Goal: Task Accomplishment & Management: Complete application form

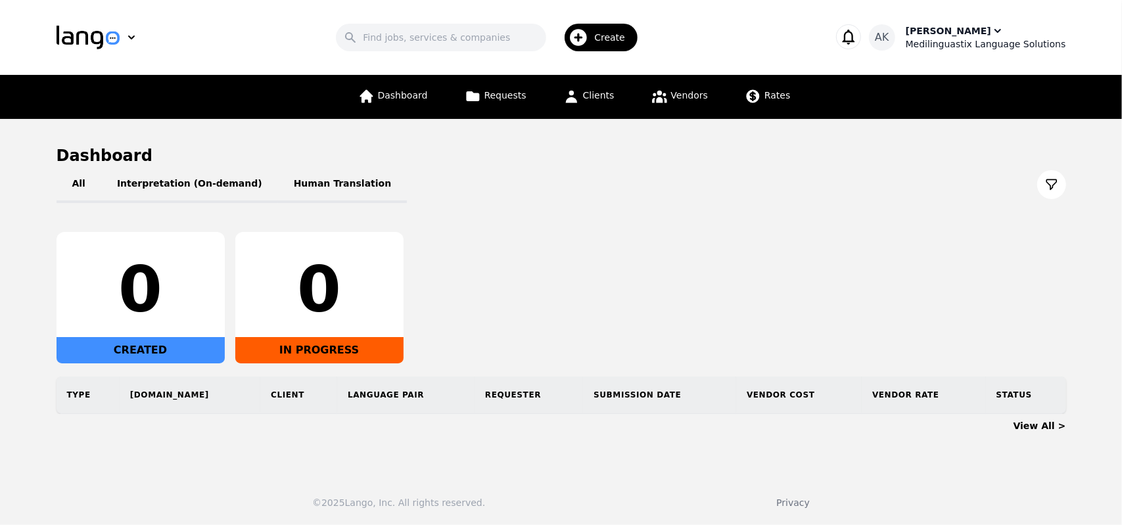
click at [962, 35] on div "Ameet Kumar" at bounding box center [948, 30] width 85 height 13
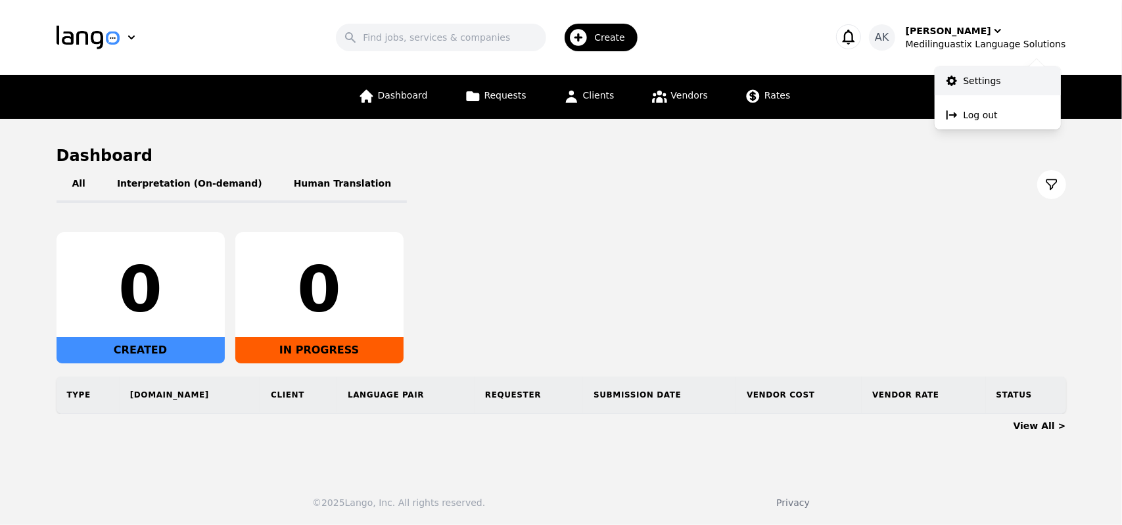
click at [982, 80] on p "Settings" at bounding box center [982, 80] width 37 height 13
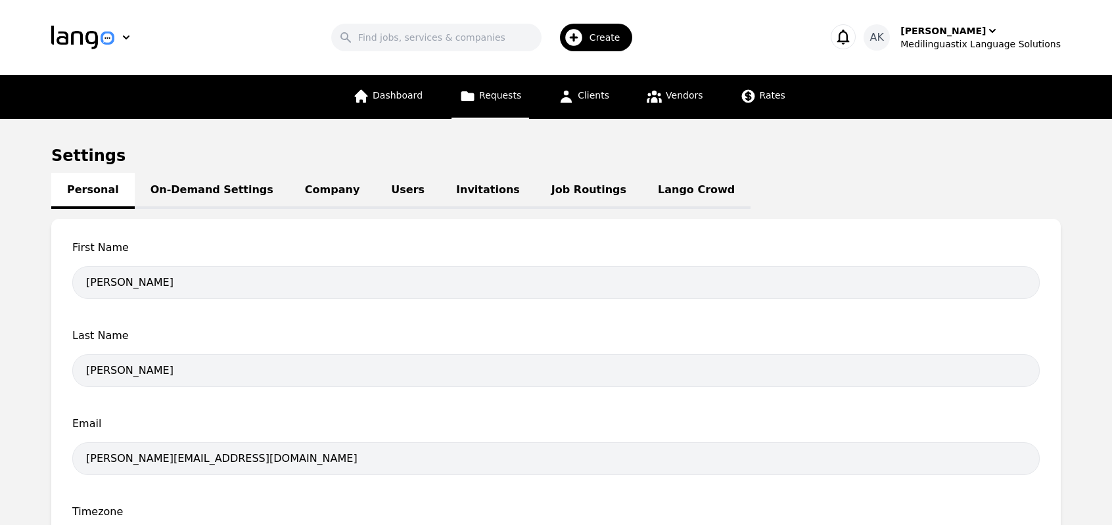
click at [484, 102] on link "Requests" at bounding box center [491, 97] width 78 height 44
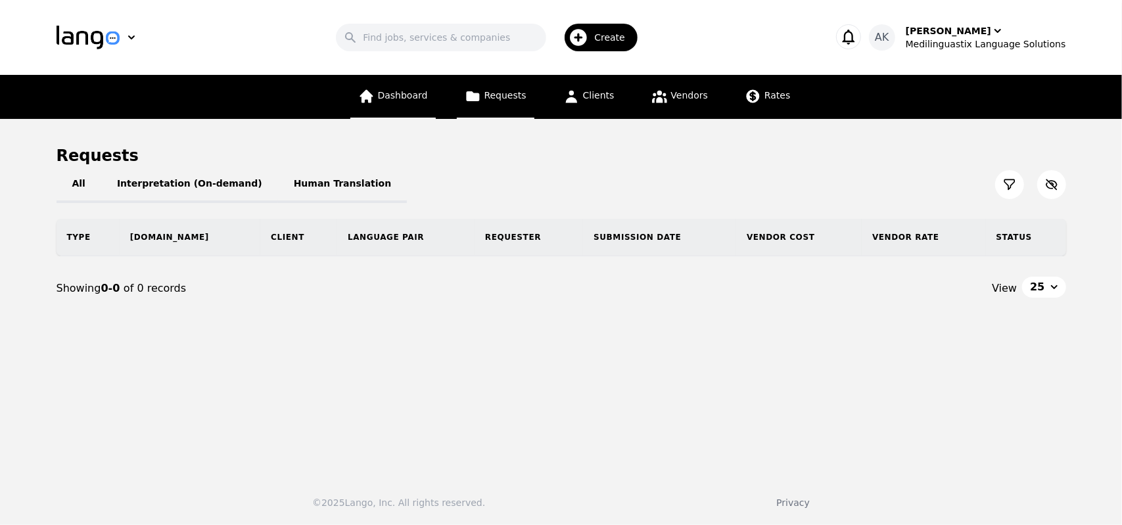
click at [415, 100] on span "Dashboard" at bounding box center [403, 95] width 50 height 11
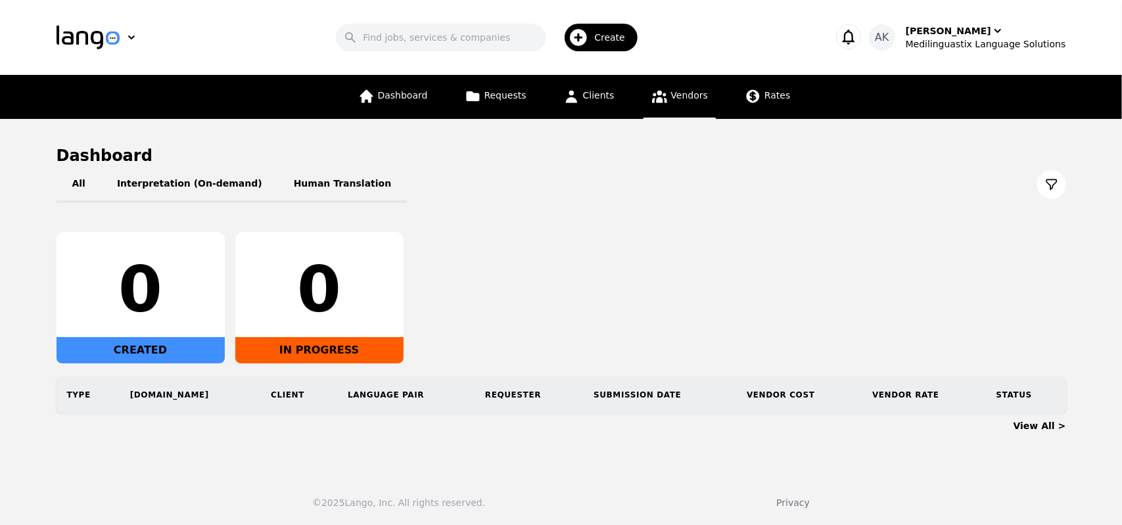
click at [653, 88] on icon at bounding box center [659, 96] width 16 height 16
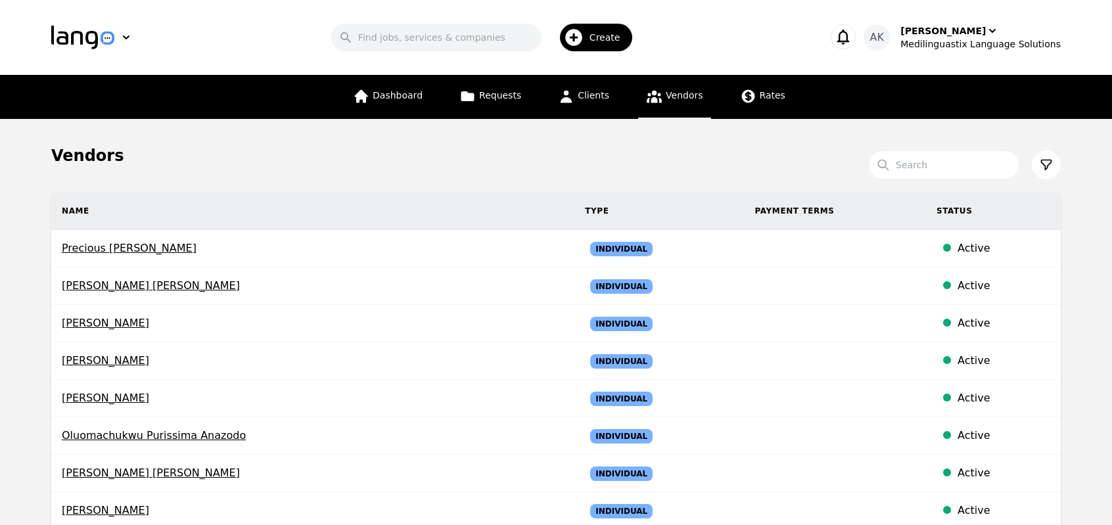
click at [584, 37] on icon "button" at bounding box center [573, 37] width 21 height 21
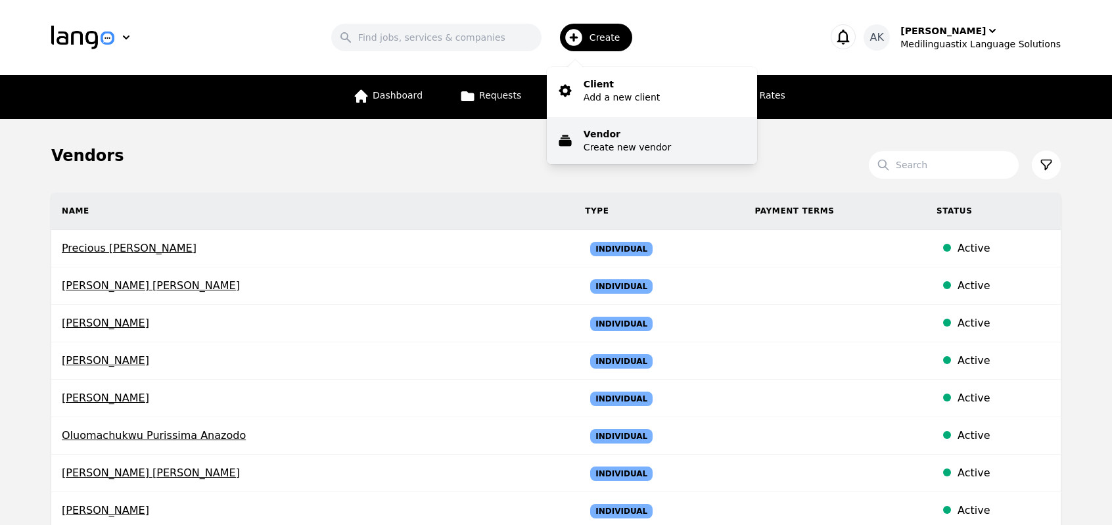
click at [612, 132] on p "Vendor" at bounding box center [627, 134] width 87 height 13
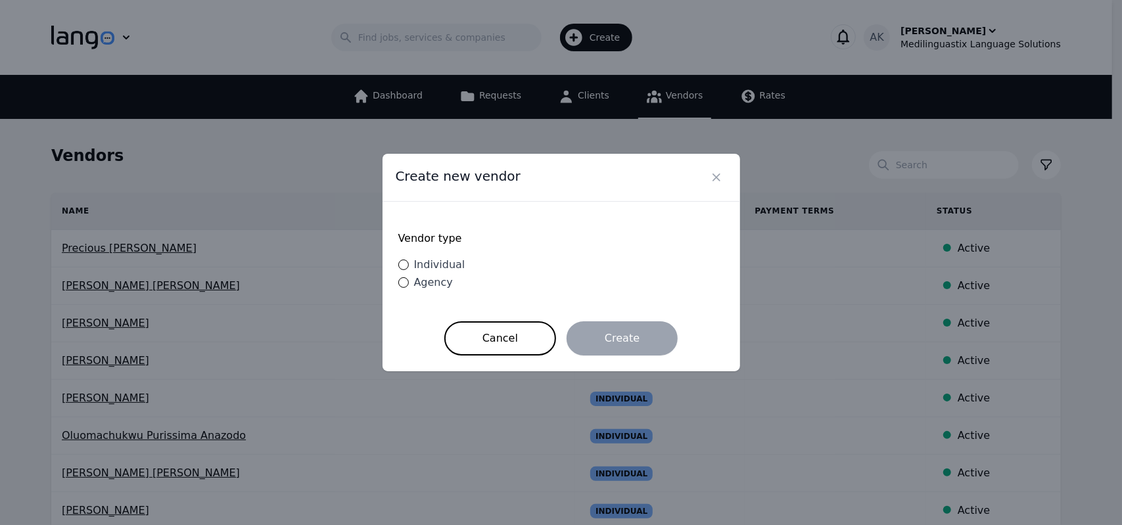
click at [414, 264] on span "Individual" at bounding box center [439, 264] width 51 height 12
click at [409, 264] on input "Individual" at bounding box center [403, 265] width 11 height 11
radio input "true"
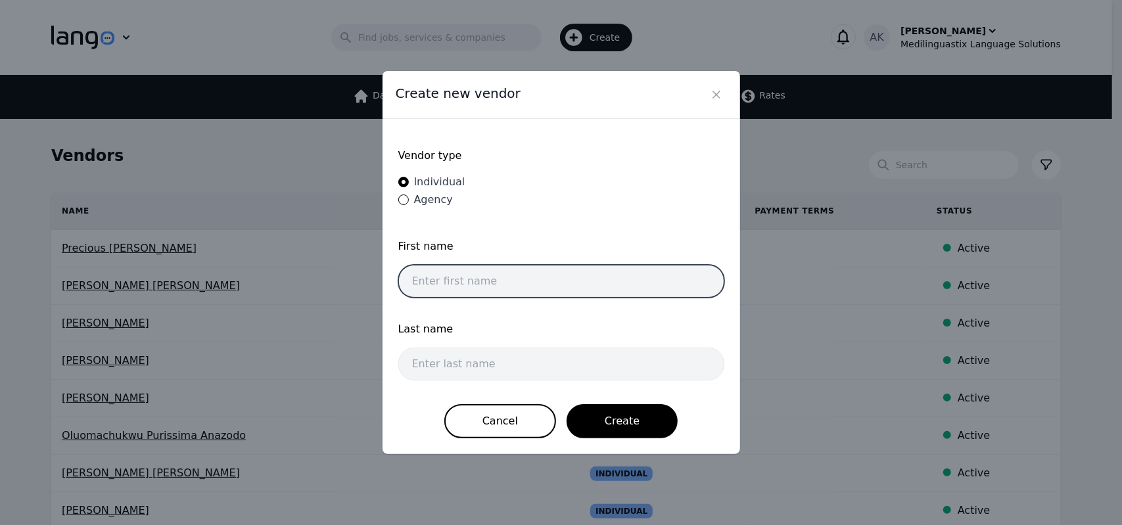
click at [435, 275] on input "text" at bounding box center [561, 281] width 326 height 33
paste input "Mahmoud Ibrahim Fikry"
type input "Mahmoud Ibrahim Fikry"
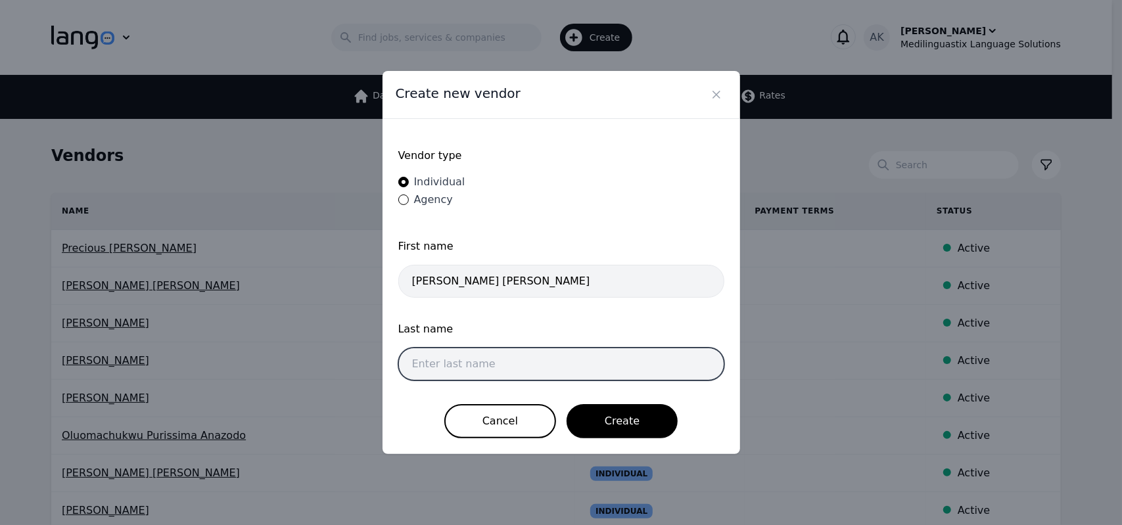
click at [454, 357] on input "text" at bounding box center [561, 364] width 326 height 33
paste input "Ibrahim Ahmed"
type input "Ibrahim Ahmed"
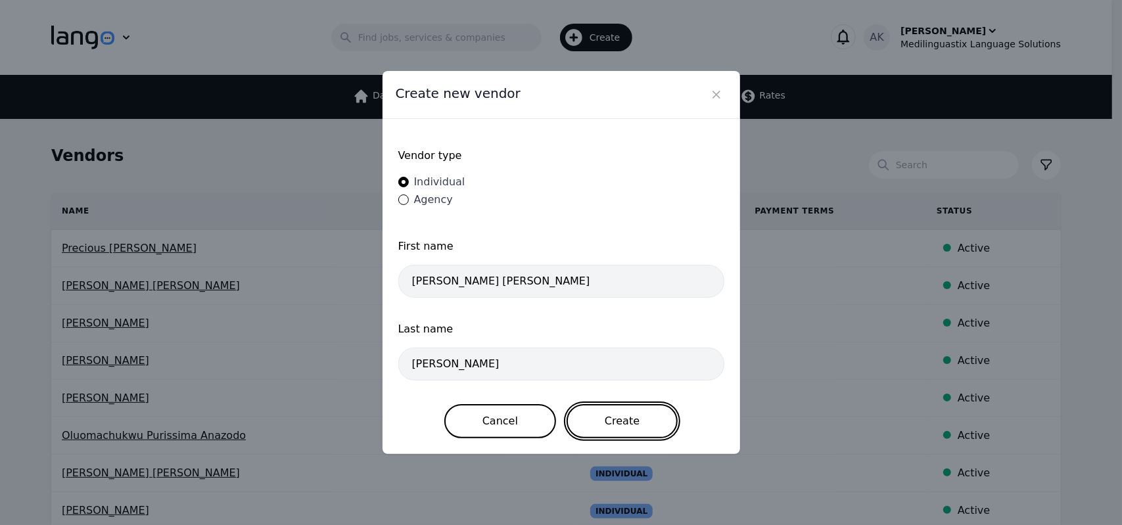
click at [588, 417] on button "Create" at bounding box center [622, 421] width 111 height 34
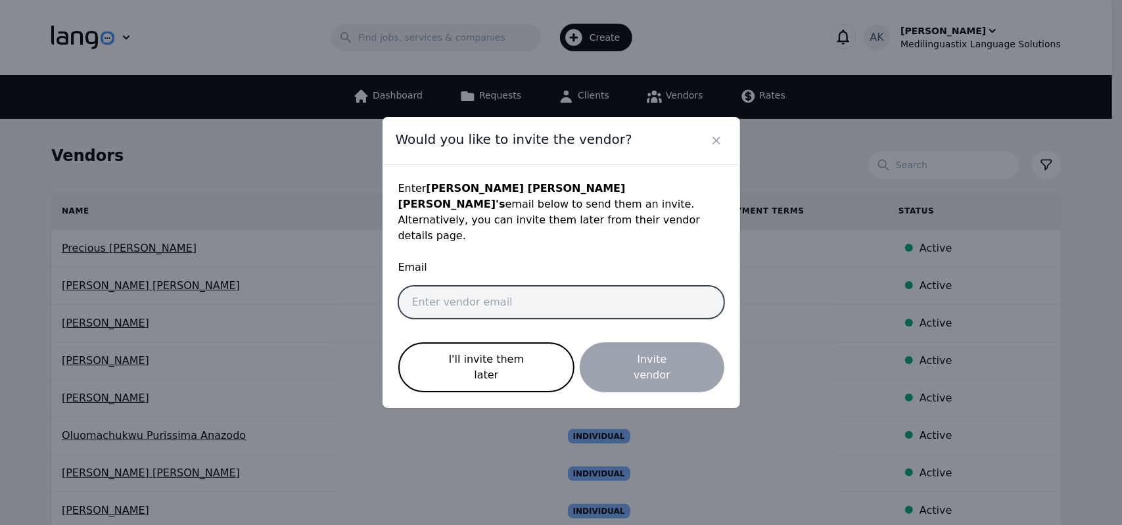
click at [465, 312] on input "email" at bounding box center [561, 302] width 326 height 33
paste input "mahmoudebraheim7777@gmail.com"
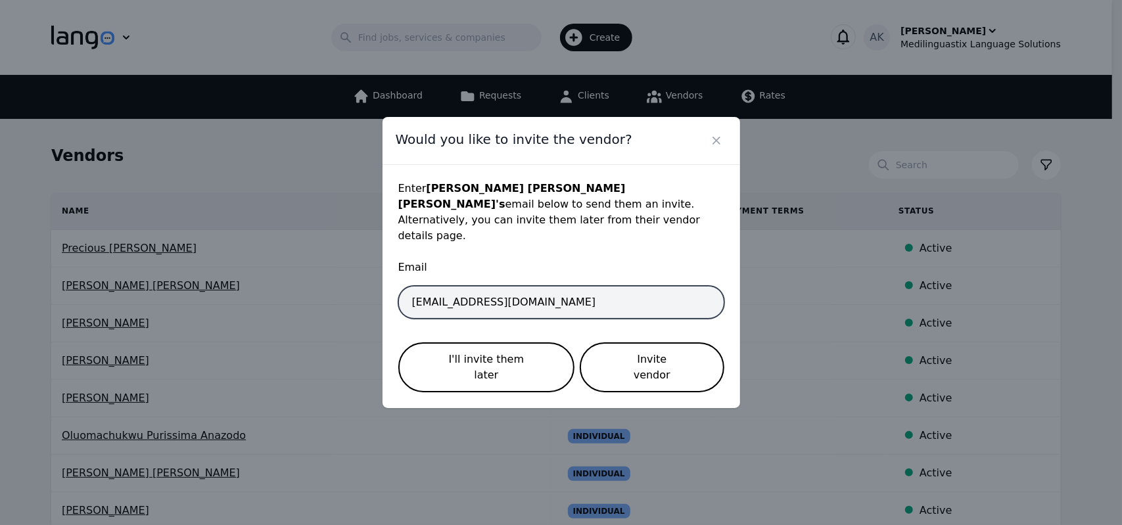
type input "mahmoudebraheim7777@gmail.com"
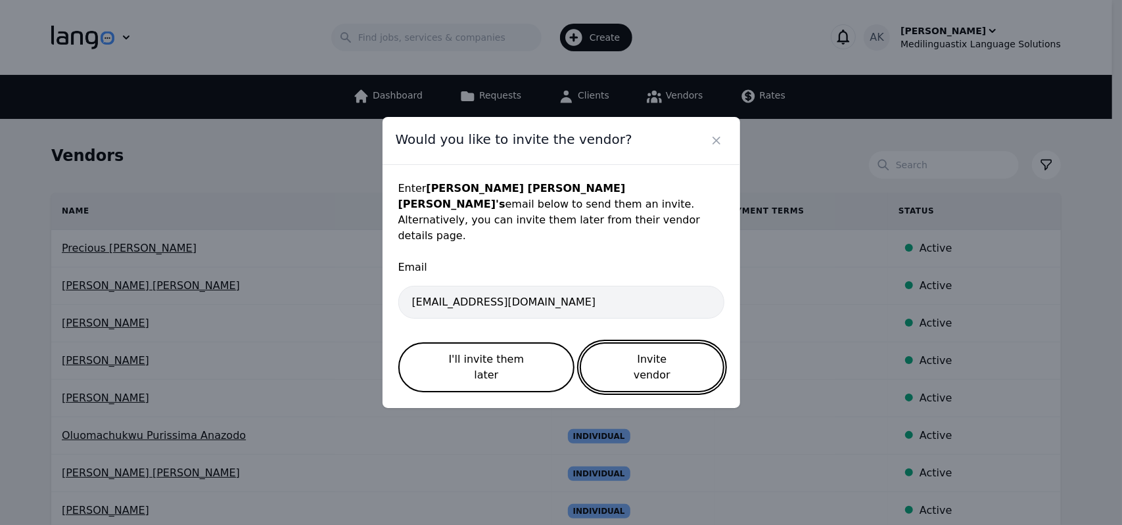
click at [609, 354] on button "Invite vendor" at bounding box center [652, 368] width 144 height 50
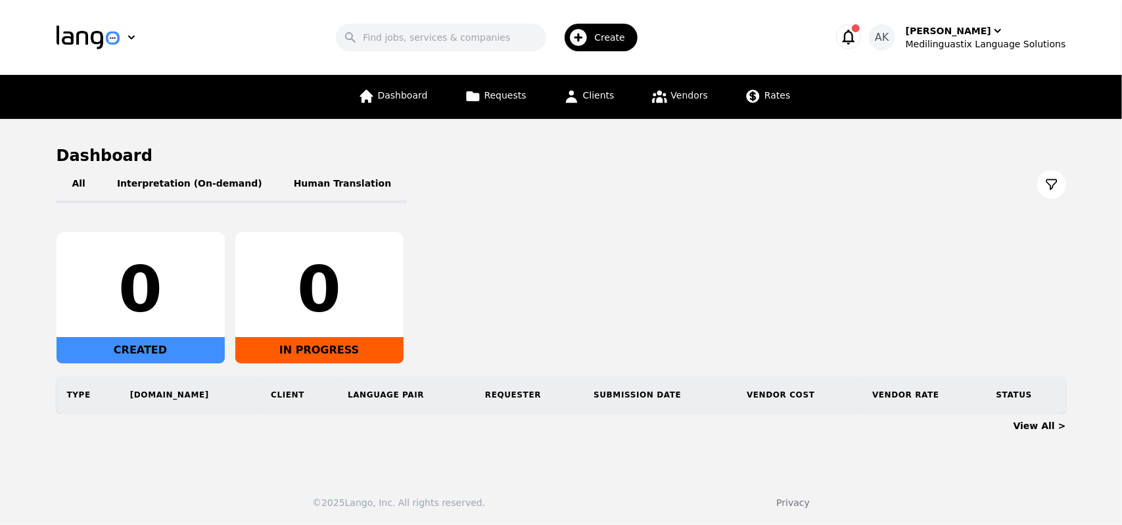
click at [857, 36] on button "button" at bounding box center [848, 36] width 25 height 25
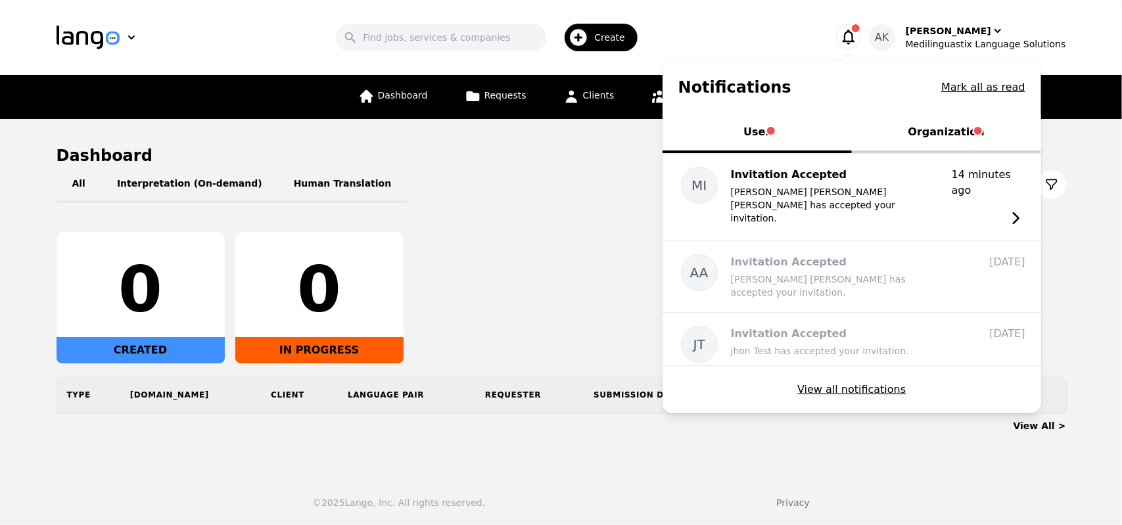
click at [960, 135] on button "Organization" at bounding box center [946, 133] width 189 height 39
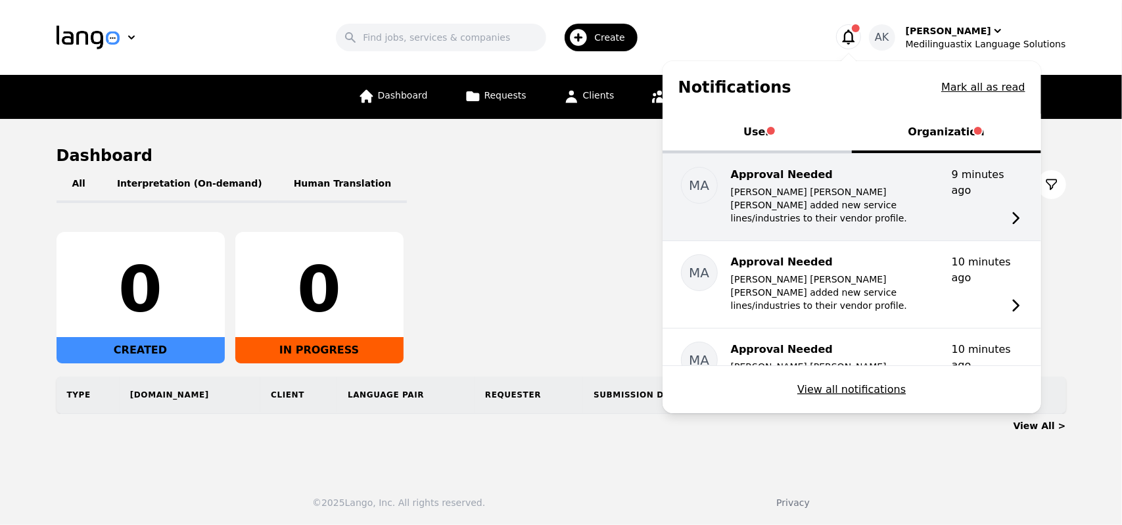
click at [797, 189] on p "Mahmoud Ibrahim Fikry Ibrahim Ahmed added new service lines/industries to their…" at bounding box center [836, 204] width 210 height 39
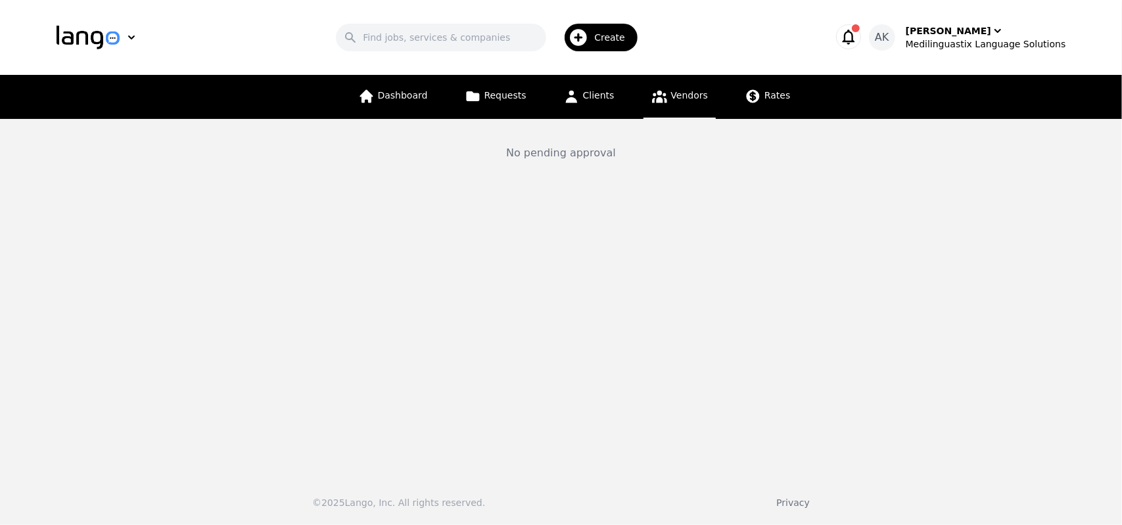
click at [653, 101] on icon at bounding box center [659, 97] width 15 height 12
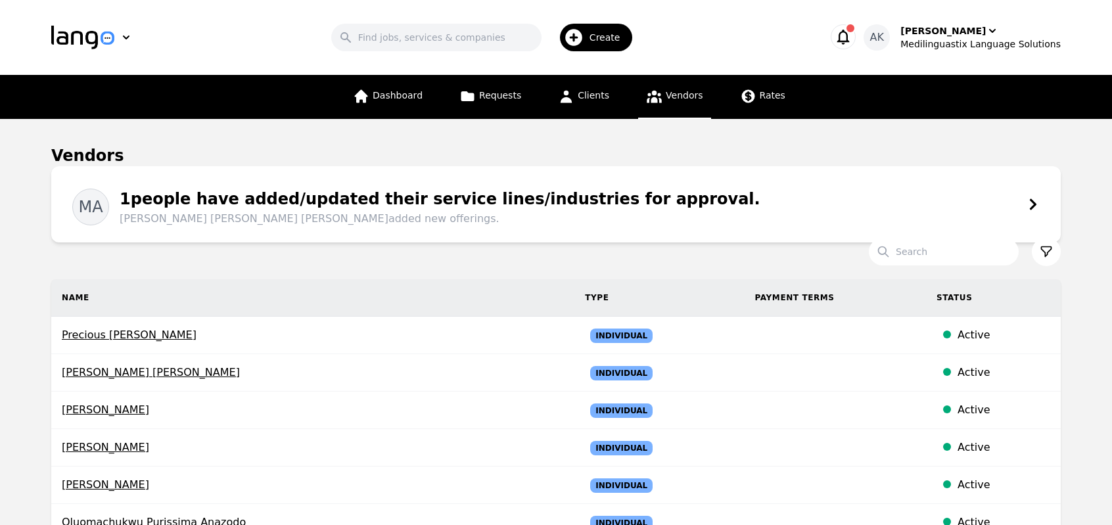
click at [431, 205] on div "1 people have added/updated their service lines/industries for approval. Mahmou…" at bounding box center [434, 206] width 651 height 39
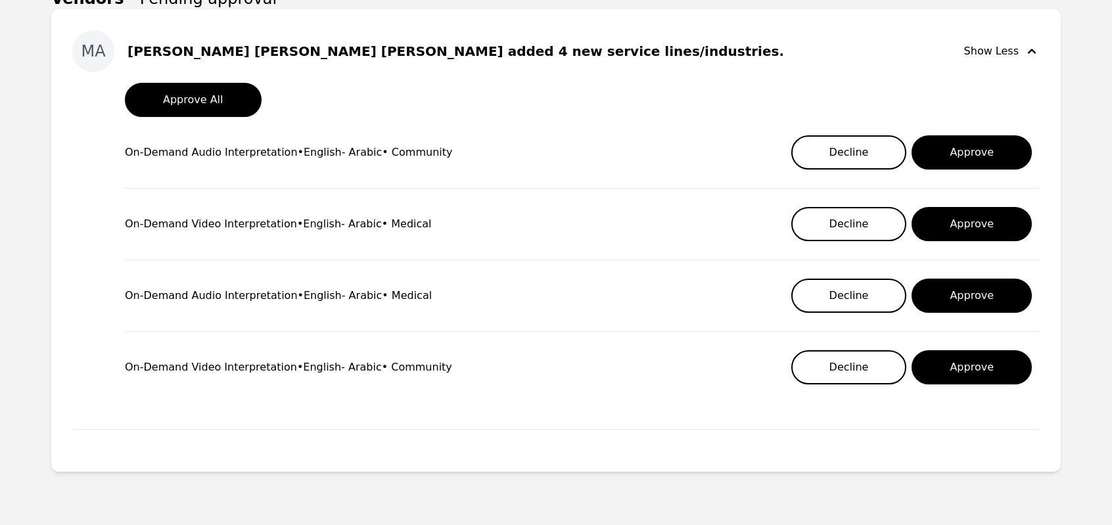
scroll to position [221, 0]
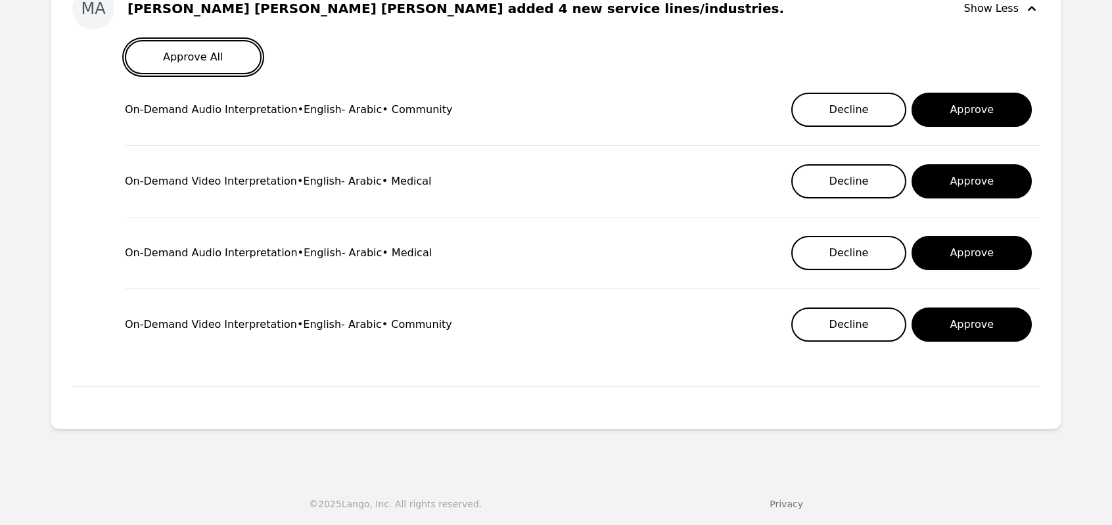
click at [214, 56] on button "Approve All" at bounding box center [193, 57] width 137 height 34
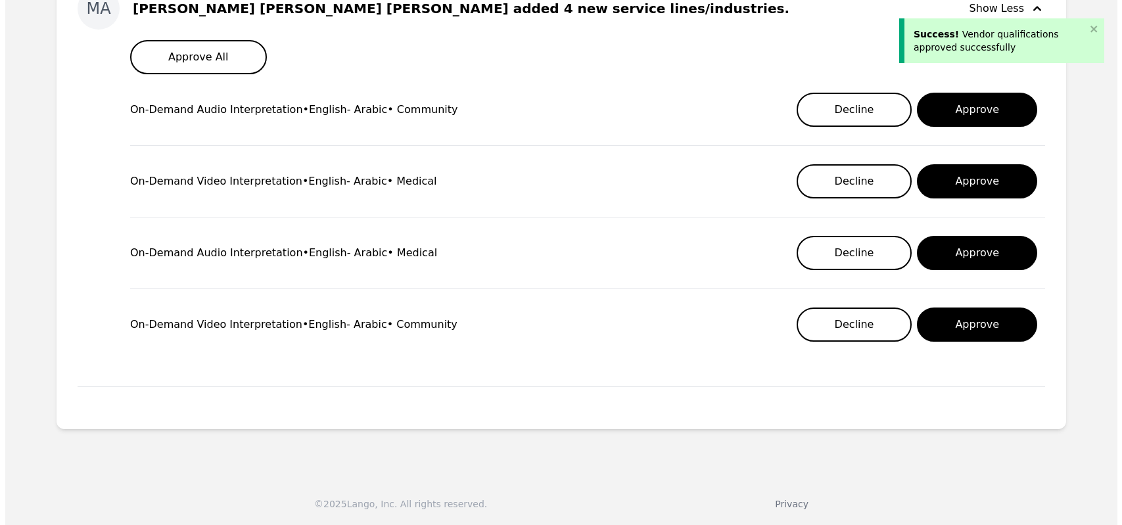
scroll to position [0, 0]
